Goal: Task Accomplishment & Management: Manage account settings

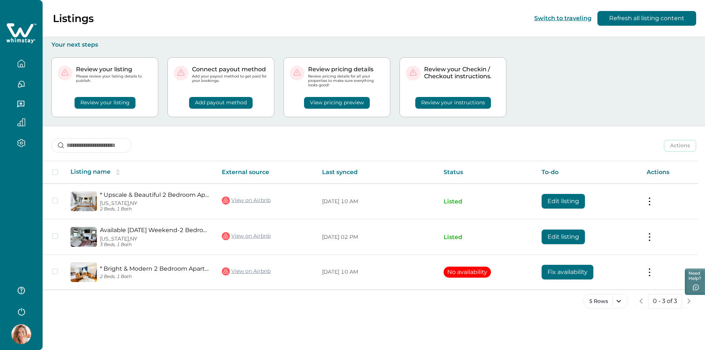
click at [323, 311] on div "5 Rows 0 - 3 of 3" at bounding box center [374, 307] width 662 height 26
click at [26, 325] on img at bounding box center [21, 334] width 20 height 20
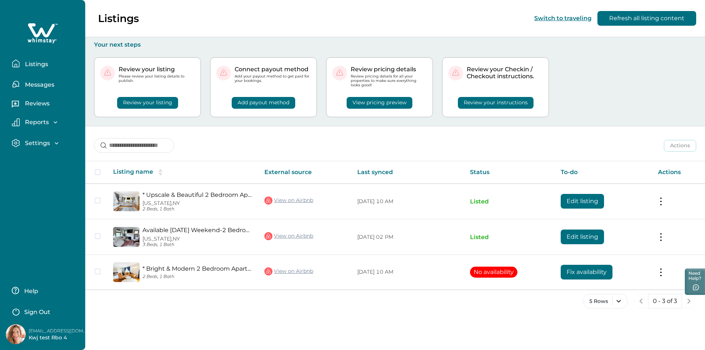
click at [46, 331] on p "[EMAIL_ADDRESS][DOMAIN_NAME]" at bounding box center [58, 330] width 59 height 7
copy p "[EMAIL_ADDRESS][DOMAIN_NAME]"
click at [35, 310] on p "Sign Out" at bounding box center [37, 311] width 26 height 7
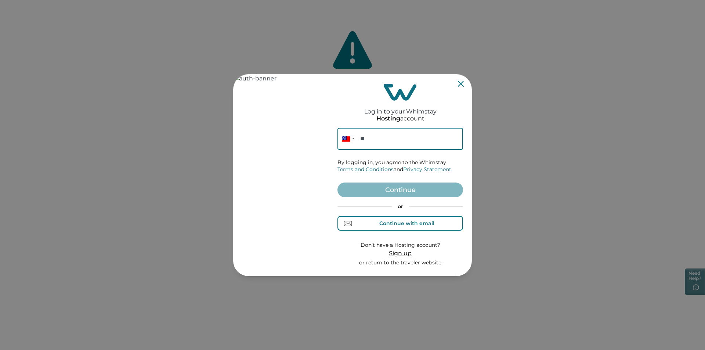
click at [419, 220] on div "Continue with email" at bounding box center [406, 223] width 55 height 6
click at [372, 138] on input at bounding box center [400, 139] width 126 height 22
paste input "**********"
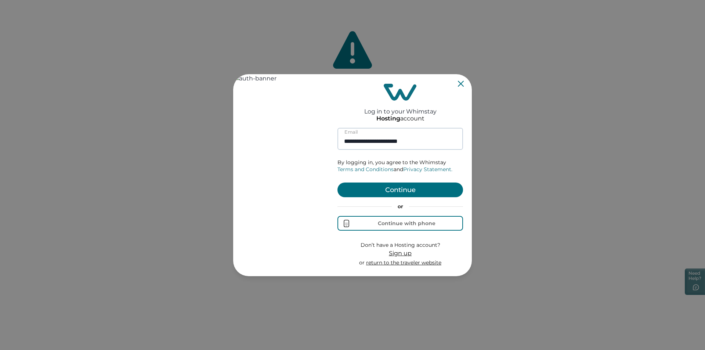
click at [392, 142] on input "**********" at bounding box center [400, 139] width 126 height 22
type input "**********"
click at [401, 187] on button "Continue" at bounding box center [400, 189] width 126 height 15
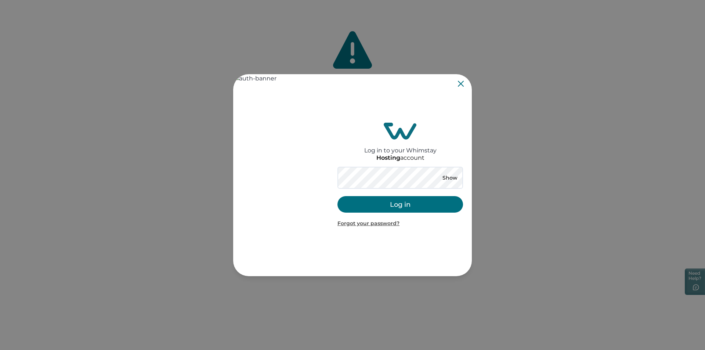
click at [357, 203] on button "Log in" at bounding box center [400, 204] width 126 height 17
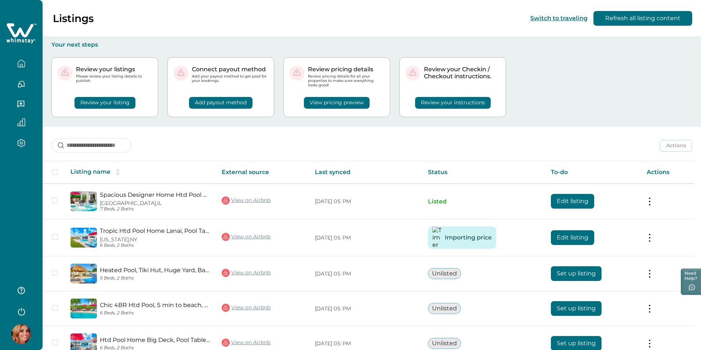
click at [667, 109] on div "Review your listings Please review your listing details to publish. Review your…" at bounding box center [371, 86] width 641 height 77
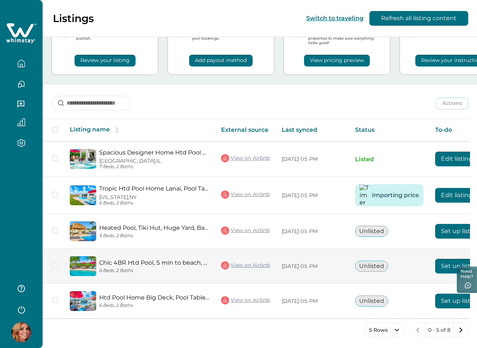
scroll to position [44, 0]
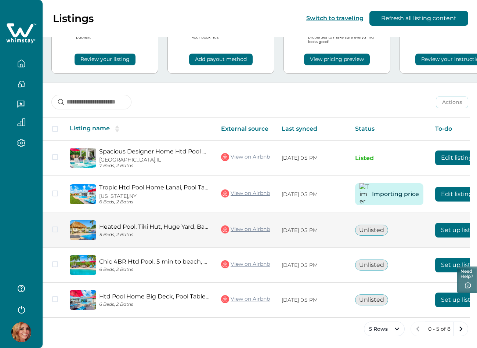
click at [441, 227] on button "Set up listing" at bounding box center [460, 230] width 51 height 15
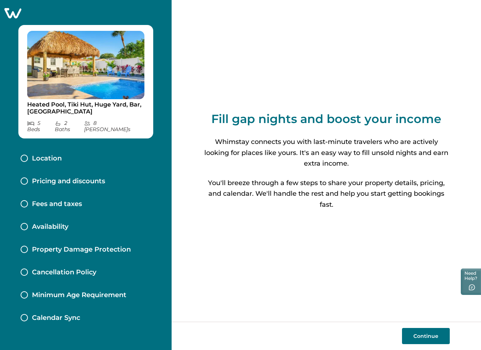
click at [81, 177] on p "Pricing and discounts" at bounding box center [68, 181] width 73 height 8
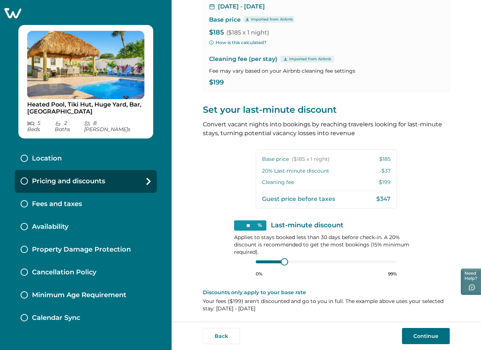
scroll to position [70, 0]
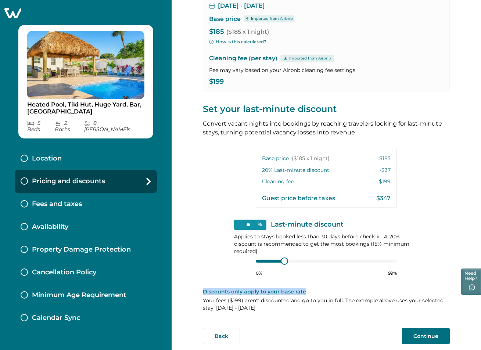
drag, startPoint x: 304, startPoint y: 292, endPoint x: 200, endPoint y: 293, distance: 103.2
click at [200, 293] on div "View your pricing We imported your pricing from Airbnb and picked the next avai…" at bounding box center [325, 161] width 309 height 322
copy p "Discounts only apply to your base rate"
click at [311, 181] on div "Cleaning fee $199" at bounding box center [326, 181] width 129 height 7
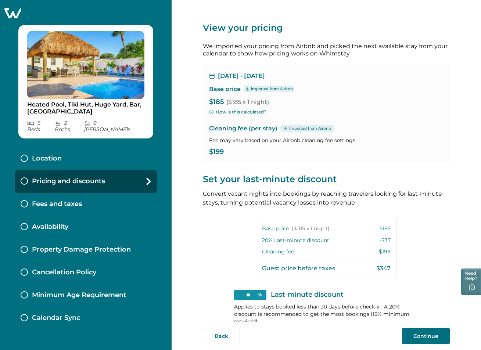
scroll to position [181, 0]
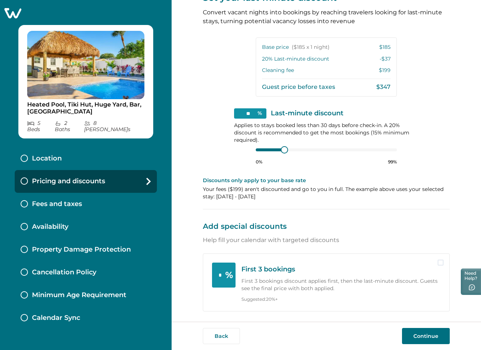
click at [331, 232] on div "View your pricing We imported your pricing from Airbnb and picked the next avai…" at bounding box center [326, 70] width 247 height 503
click at [221, 274] on input "*" at bounding box center [224, 275] width 24 height 25
type input "**"
click at [289, 151] on div at bounding box center [291, 150] width 7 height 7
click at [297, 229] on p "Add special discounts" at bounding box center [326, 220] width 247 height 22
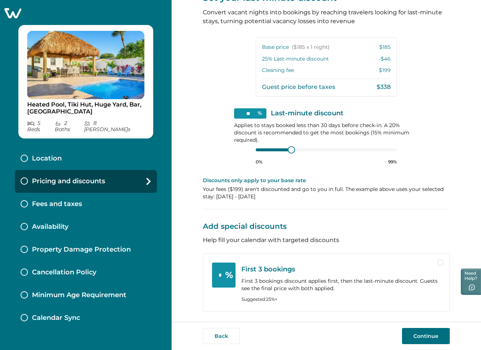
click at [440, 261] on span at bounding box center [440, 263] width 6 height 6
click at [438, 262] on icon at bounding box center [440, 263] width 4 height 4
click at [437, 262] on span at bounding box center [440, 263] width 6 height 6
click at [438, 262] on icon at bounding box center [440, 263] width 4 height 4
click at [69, 200] on p "Fees and taxes" at bounding box center [57, 204] width 50 height 8
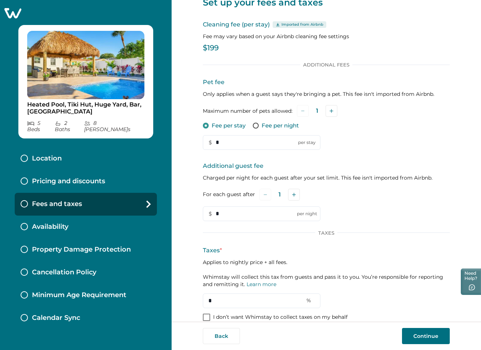
scroll to position [36, 0]
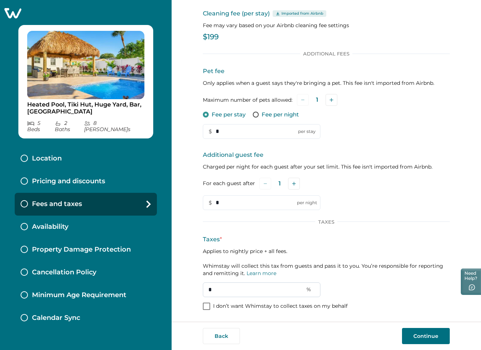
click at [214, 290] on input "*" at bounding box center [262, 289] width 118 height 15
click at [203, 306] on span at bounding box center [206, 306] width 7 height 7
type input "*"
click at [206, 305] on icon at bounding box center [206, 306] width 4 height 4
click at [217, 288] on input "*" at bounding box center [262, 289] width 118 height 15
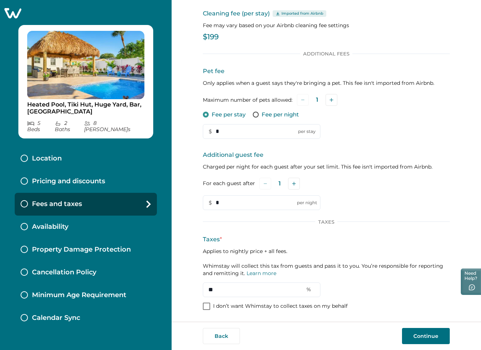
click at [205, 307] on span at bounding box center [206, 306] width 7 height 7
type input "*"
drag, startPoint x: 282, startPoint y: 251, endPoint x: 199, endPoint y: 254, distance: 83.4
click at [199, 254] on div "Set up your fees and taxes Cleaning fee (per stay) Imported from Airbnb Fee may…" at bounding box center [325, 161] width 309 height 322
copy p "Applies to nightly price + all fees"
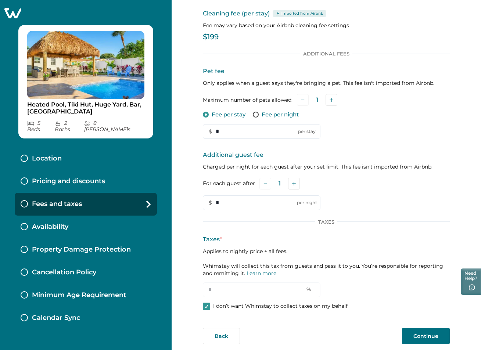
click at [76, 177] on p "Pricing and discounts" at bounding box center [68, 181] width 73 height 8
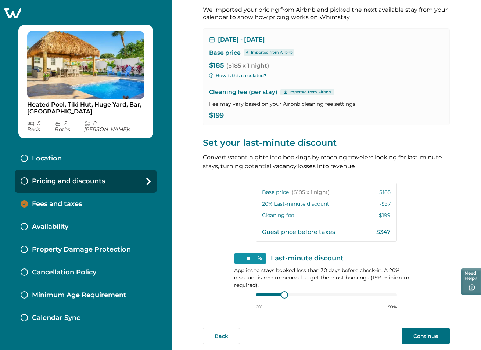
scroll to position [181, 0]
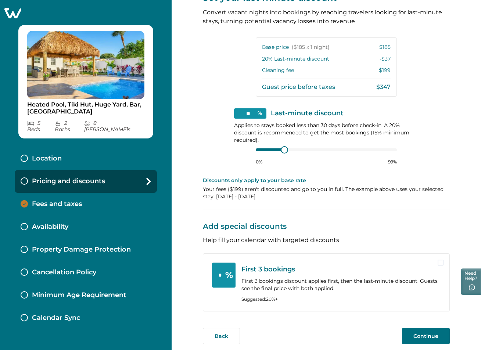
click at [437, 265] on span at bounding box center [440, 263] width 6 height 6
click at [438, 264] on span at bounding box center [440, 263] width 6 height 6
click at [439, 264] on polyline at bounding box center [440, 262] width 3 height 3
click at [439, 264] on span at bounding box center [440, 263] width 6 height 6
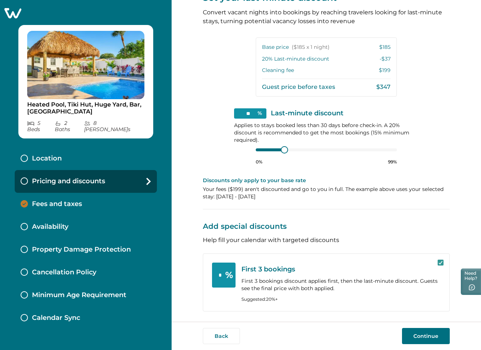
click at [220, 274] on input "*" at bounding box center [224, 275] width 24 height 25
click at [440, 263] on icon at bounding box center [440, 263] width 4 height 4
click at [440, 263] on span at bounding box center [440, 263] width 6 height 6
click at [440, 263] on icon at bounding box center [440, 263] width 4 height 4
click at [440, 263] on span at bounding box center [440, 263] width 6 height 6
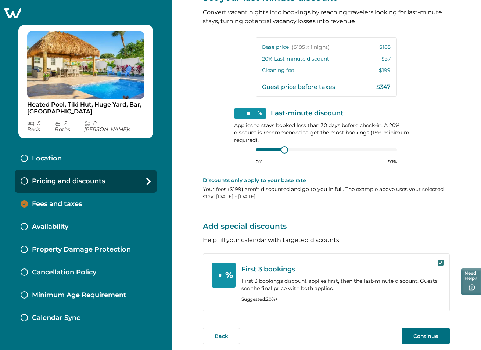
click at [440, 263] on icon at bounding box center [440, 263] width 4 height 4
click at [440, 263] on span at bounding box center [440, 263] width 6 height 6
click at [440, 263] on icon at bounding box center [440, 263] width 4 height 4
click at [438, 261] on span at bounding box center [440, 263] width 6 height 6
click at [223, 276] on input "*" at bounding box center [224, 275] width 24 height 25
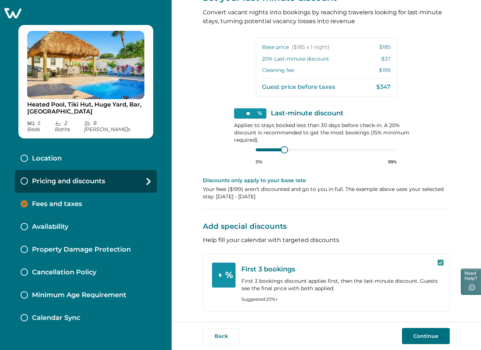
click at [83, 196] on div "Fees and taxes" at bounding box center [86, 204] width 142 height 23
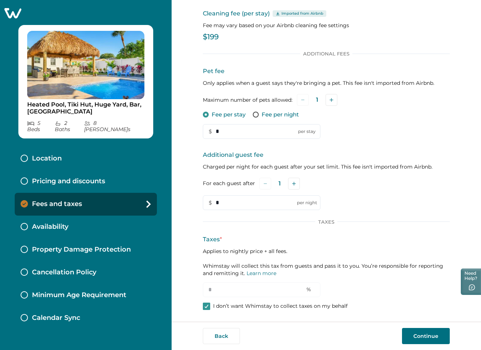
scroll to position [36, 0]
click at [69, 177] on p "Pricing and discounts" at bounding box center [68, 181] width 73 height 8
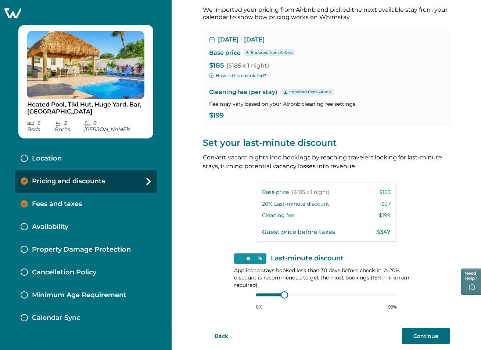
scroll to position [181, 0]
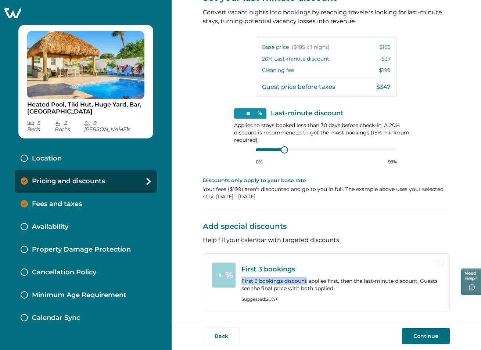
drag, startPoint x: 304, startPoint y: 280, endPoint x: 240, endPoint y: 279, distance: 63.9
click at [241, 279] on p "First 3 bookings discount applies first, then the last-minute discount. Guests …" at bounding box center [340, 284] width 199 height 15
copy p "First 3 bookings discount"
click at [303, 278] on p "First 3 bookings discount applies first, then the last-minute discount. Guests …" at bounding box center [340, 284] width 199 height 15
click at [375, 224] on p "Add special discounts" at bounding box center [326, 220] width 247 height 22
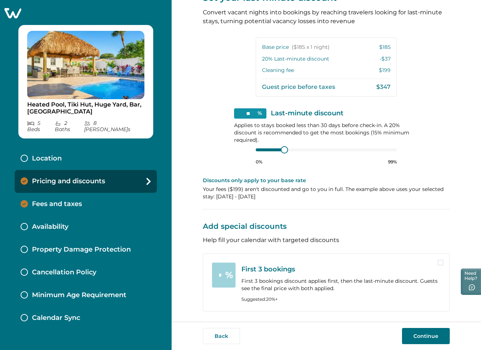
drag, startPoint x: 375, startPoint y: 224, endPoint x: 370, endPoint y: 227, distance: 5.8
click at [375, 224] on p "Add special discounts" at bounding box center [326, 220] width 247 height 22
drag, startPoint x: 274, startPoint y: 196, endPoint x: 201, endPoint y: 179, distance: 74.6
click at [203, 179] on div "Discounts only apply to your base rate Your fees ( $199 ) aren't discounted and…" at bounding box center [326, 189] width 247 height 24
click at [249, 185] on div "Discounts only apply to your base rate Your fees ( $199 ) aren't discounted and…" at bounding box center [326, 189] width 247 height 24
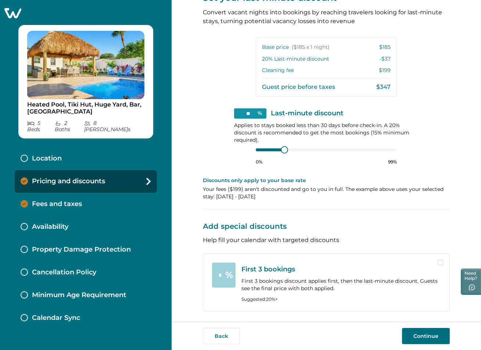
drag, startPoint x: 268, startPoint y: 197, endPoint x: 199, endPoint y: 180, distance: 71.1
click at [199, 180] on div "View your pricing We imported your pricing from Airbnb and picked the next avai…" at bounding box center [325, 161] width 309 height 322
click at [203, 180] on p "Discounts only apply to your base rate" at bounding box center [326, 180] width 247 height 7
drag, startPoint x: 201, startPoint y: 180, endPoint x: 269, endPoint y: 196, distance: 69.9
click at [269, 196] on div "Discounts only apply to your base rate Your fees ( $199 ) aren't discounted and…" at bounding box center [326, 189] width 247 height 24
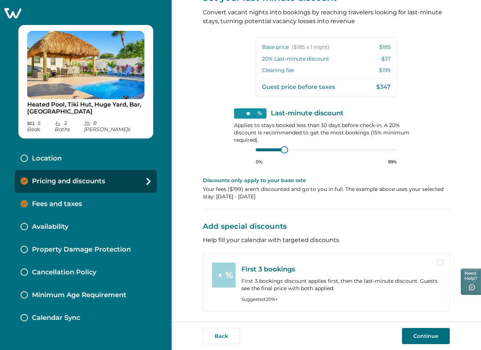
click at [271, 196] on p "Your fees ( $199 ) aren't discounted and go to you in full. The example above u…" at bounding box center [326, 192] width 247 height 15
drag, startPoint x: 257, startPoint y: 193, endPoint x: 201, endPoint y: 181, distance: 57.0
click at [203, 181] on div "Discounts only apply to your base rate Your fees ( $199 ) aren't discounted and…" at bounding box center [326, 189] width 247 height 24
click at [272, 198] on p "Your fees ( $199 ) aren't discounted and go to you in full. The example above u…" at bounding box center [326, 192] width 247 height 15
click at [410, 206] on div "View your pricing We imported your pricing from Airbnb and picked the next avai…" at bounding box center [326, 70] width 247 height 503
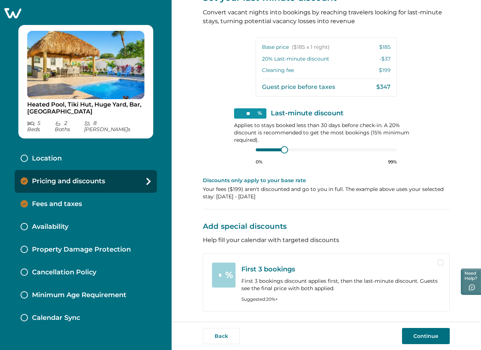
click at [307, 235] on div "View your pricing We imported your pricing from Airbnb and picked the next avai…" at bounding box center [326, 70] width 247 height 503
click at [69, 200] on p "Fees and taxes" at bounding box center [57, 204] width 50 height 8
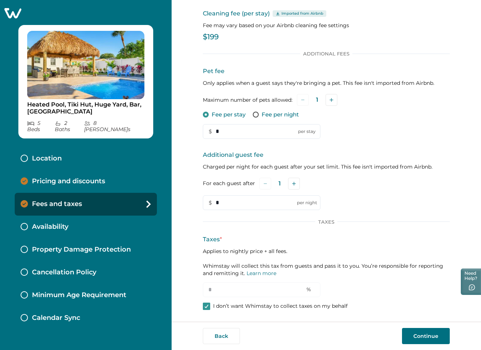
scroll to position [36, 0]
click at [206, 304] on div at bounding box center [206, 306] width 4 height 6
click at [206, 304] on span at bounding box center [206, 306] width 7 height 7
